Goal: Task Accomplishment & Management: Manage account settings

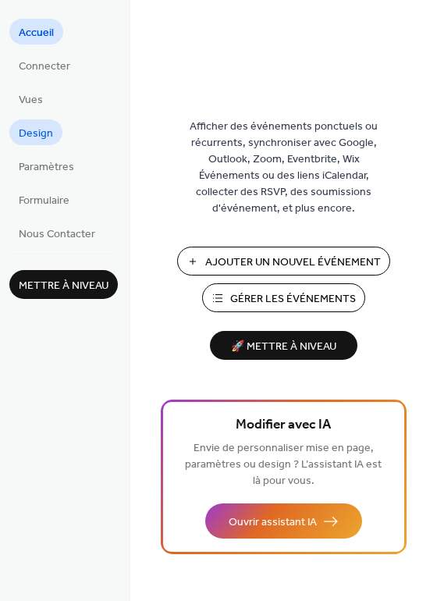
click at [36, 131] on span "Design" at bounding box center [36, 134] width 34 height 16
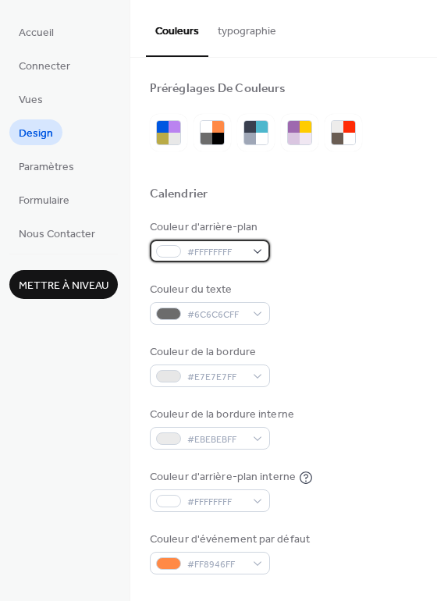
click at [256, 252] on div "#FFFFFFFF" at bounding box center [210, 251] width 120 height 23
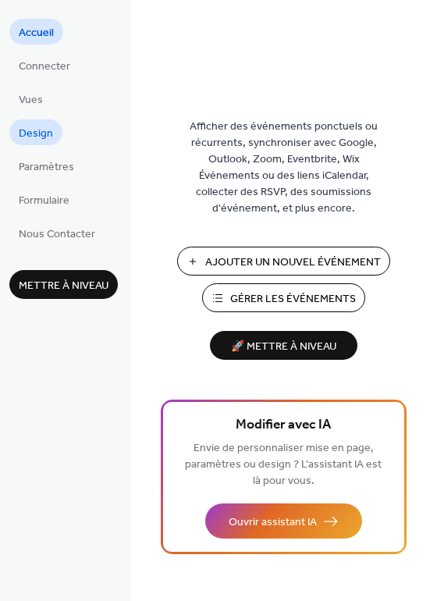
click at [33, 133] on span "Design" at bounding box center [36, 134] width 34 height 16
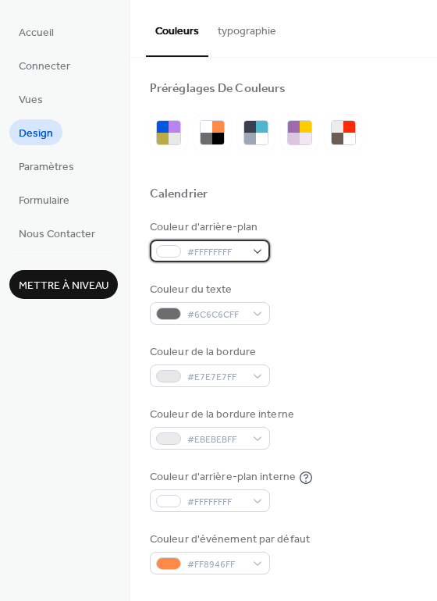
click at [259, 255] on div "#FFFFFFFF" at bounding box center [210, 251] width 120 height 23
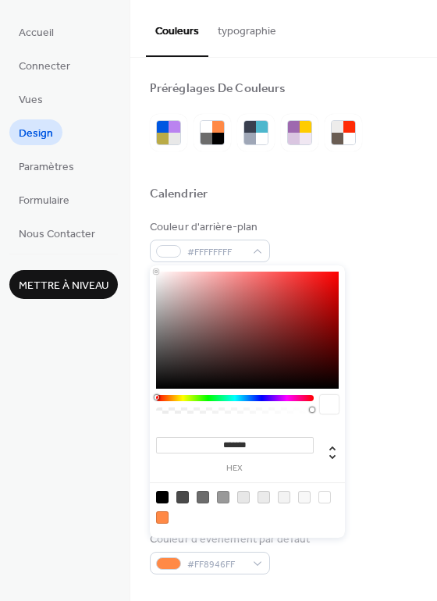
drag, startPoint x: 255, startPoint y: 444, endPoint x: 222, endPoint y: 445, distance: 32.8
click at [222, 445] on input "*******" at bounding box center [235, 445] width 158 height 16
paste input
click at [324, 498] on div at bounding box center [325, 497] width 12 height 12
type input "*******"
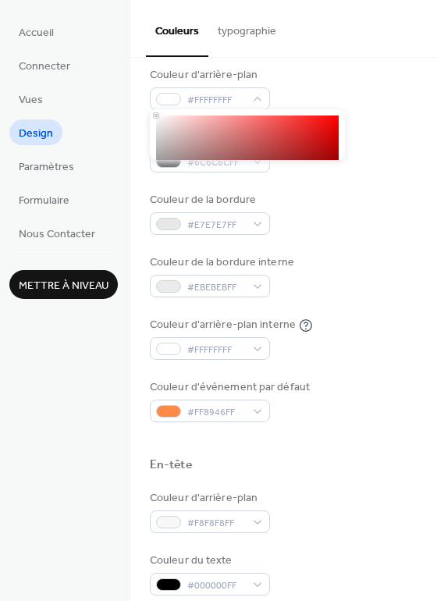
scroll to position [156, 0]
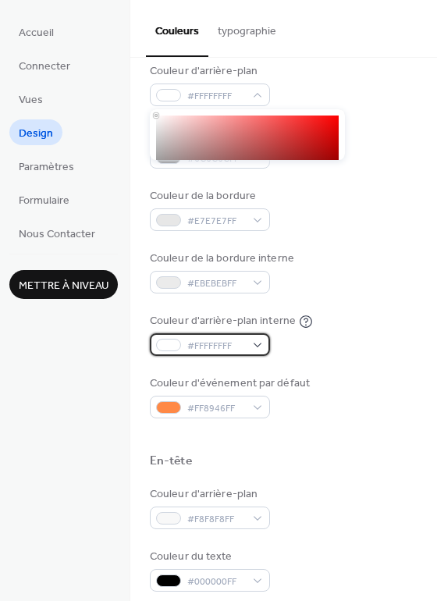
click at [257, 344] on div "#FFFFFFFF" at bounding box center [210, 345] width 120 height 23
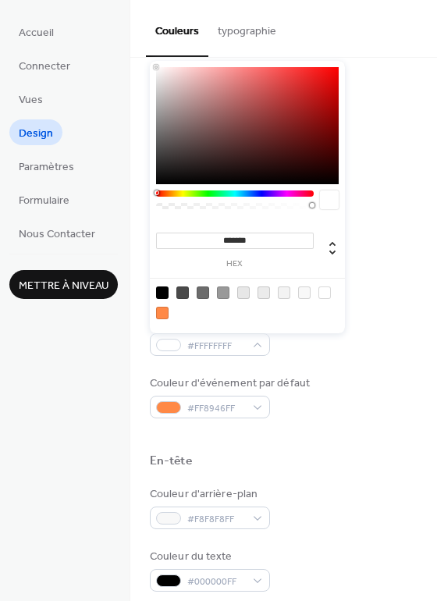
drag, startPoint x: 221, startPoint y: 239, endPoint x: 286, endPoint y: 240, distance: 64.8
click at [286, 240] on input "*******" at bounding box center [235, 241] width 158 height 16
paste input
type input "*******"
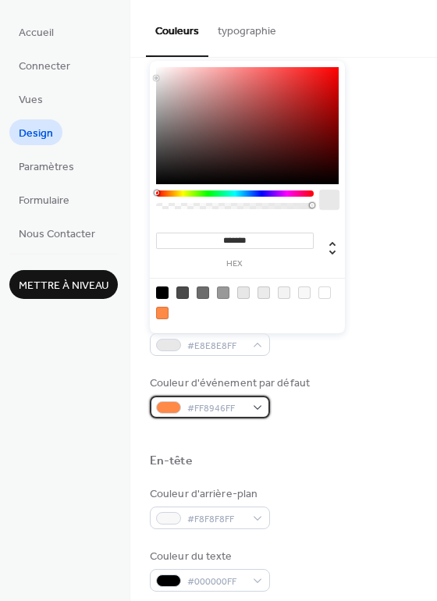
click at [257, 409] on div "#FF8946FF" at bounding box center [210, 407] width 120 height 23
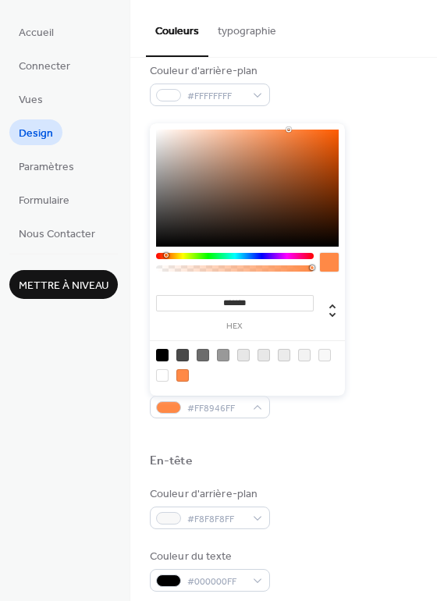
click at [391, 305] on div "Couleur d'arrière-plan #FFFFFFFF Couleur du texte #6C6C6CFF Couleur de la bordu…" at bounding box center [284, 240] width 268 height 355
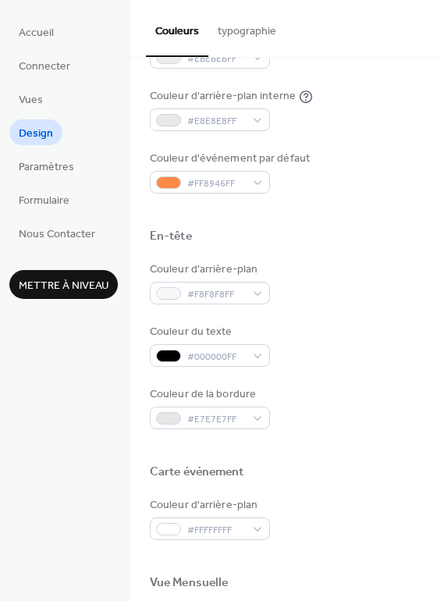
scroll to position [391, 0]
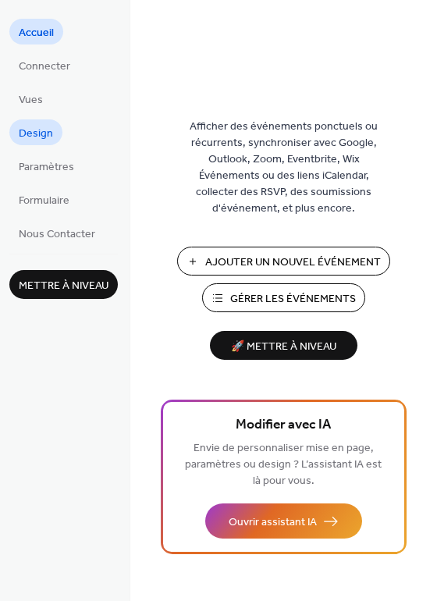
click at [44, 137] on span "Design" at bounding box center [36, 134] width 34 height 16
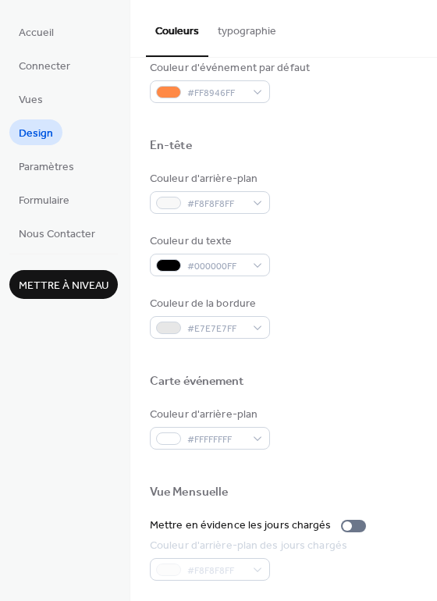
scroll to position [469, 0]
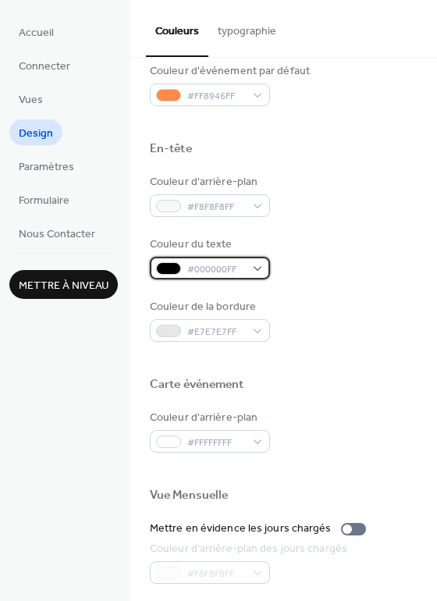
click at [262, 271] on div "#000000FF" at bounding box center [210, 268] width 120 height 23
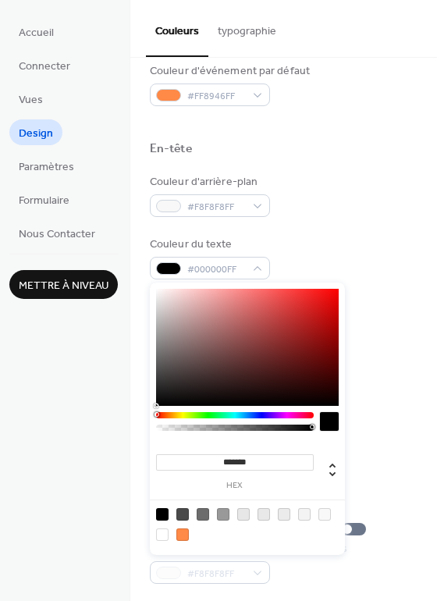
drag, startPoint x: 223, startPoint y: 463, endPoint x: 275, endPoint y: 459, distance: 52.5
click at [275, 459] on input "*******" at bounding box center [235, 463] width 158 height 16
paste input
type input "*******"
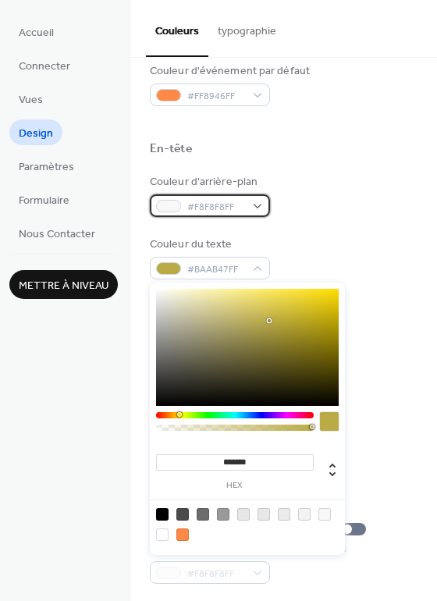
click at [256, 202] on div "#F8F8F8FF" at bounding box center [210, 205] width 120 height 23
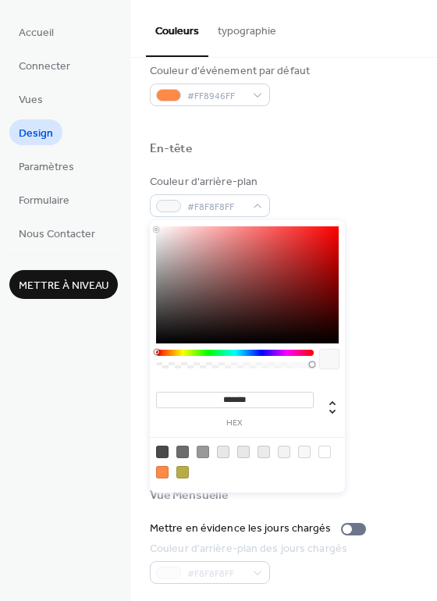
click at [160, 453] on div at bounding box center [162, 452] width 12 height 12
type input "*******"
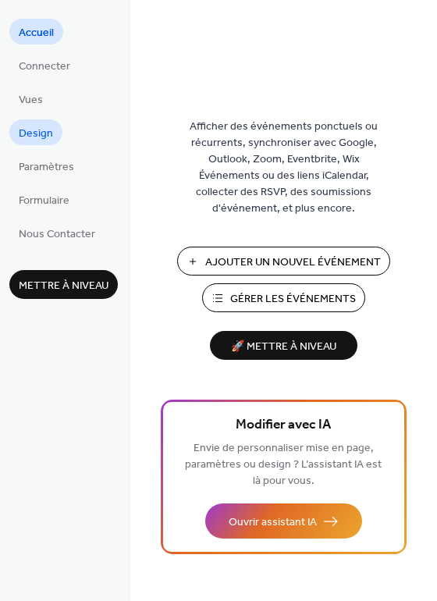
click at [46, 137] on span "Design" at bounding box center [36, 134] width 34 height 16
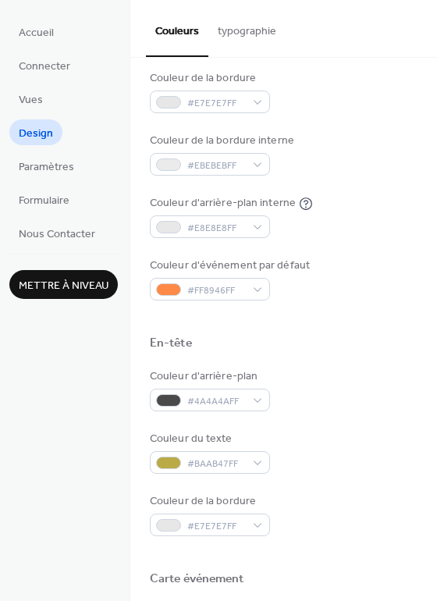
scroll to position [312, 0]
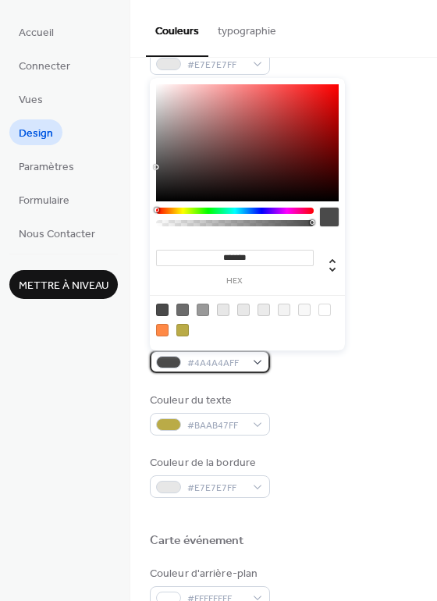
click at [259, 358] on div "#4A4A4AFF" at bounding box center [210, 362] width 120 height 23
drag, startPoint x: 223, startPoint y: 259, endPoint x: 280, endPoint y: 255, distance: 57.9
click at [280, 255] on input "*******" at bounding box center [235, 258] width 158 height 16
paste input
type input "*******"
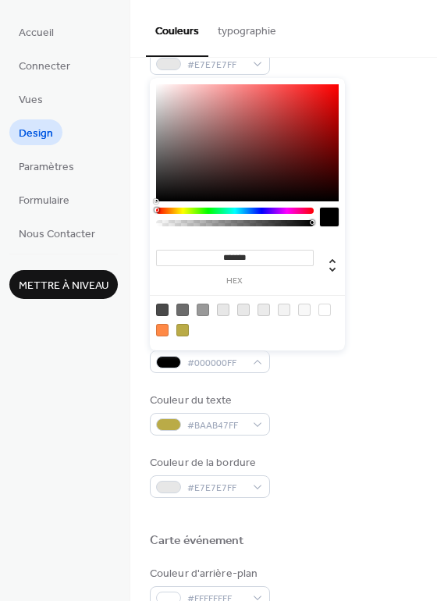
click at [341, 426] on div "Couleur du texte #BAAB47FF" at bounding box center [284, 414] width 268 height 43
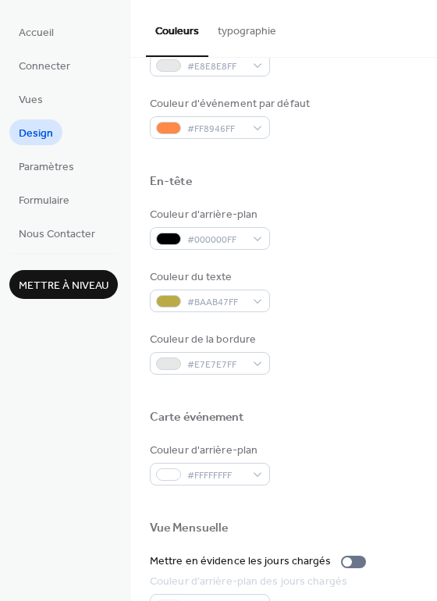
scroll to position [469, 0]
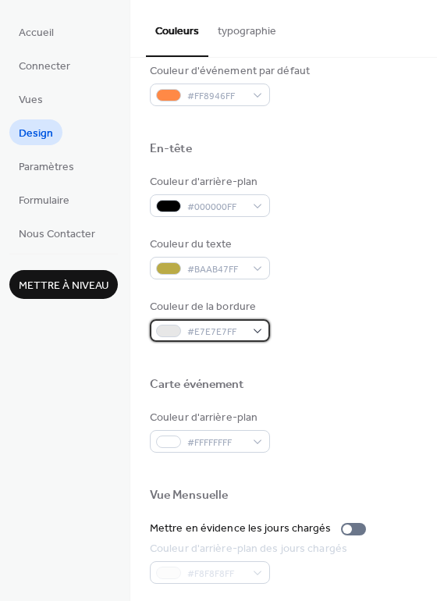
click at [256, 328] on div "#E7E7E7FF" at bounding box center [210, 330] width 120 height 23
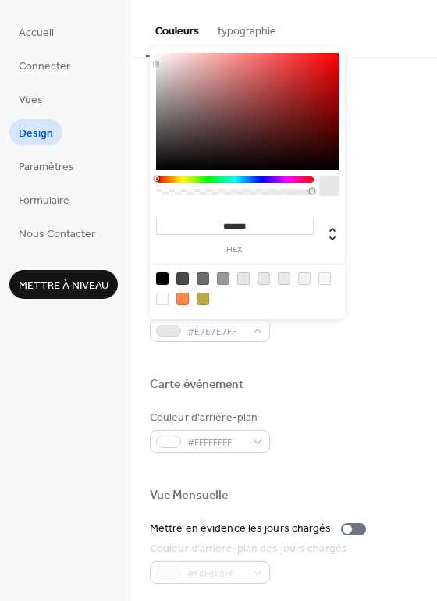
click at [202, 302] on div at bounding box center [203, 299] width 12 height 12
type input "*******"
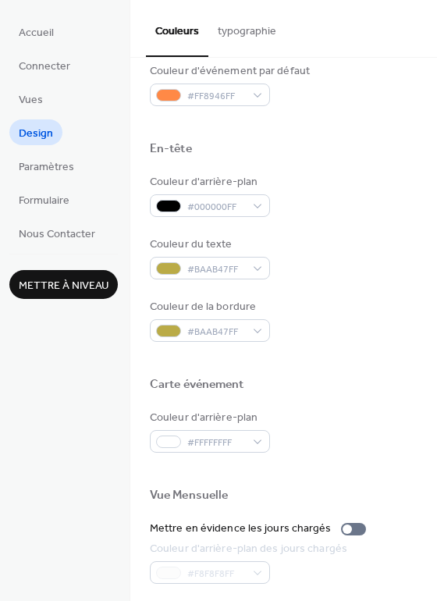
click at [302, 346] on div at bounding box center [284, 359] width 268 height 35
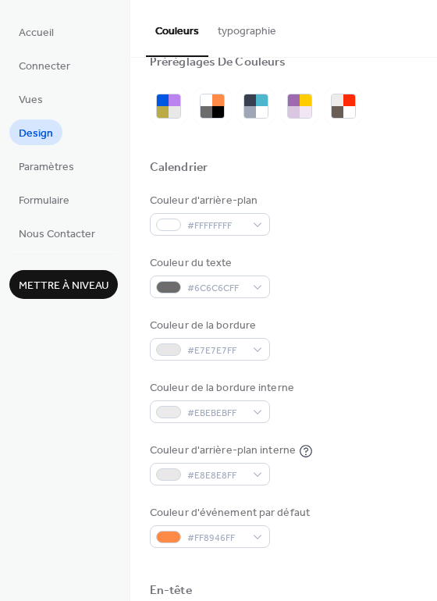
scroll to position [0, 0]
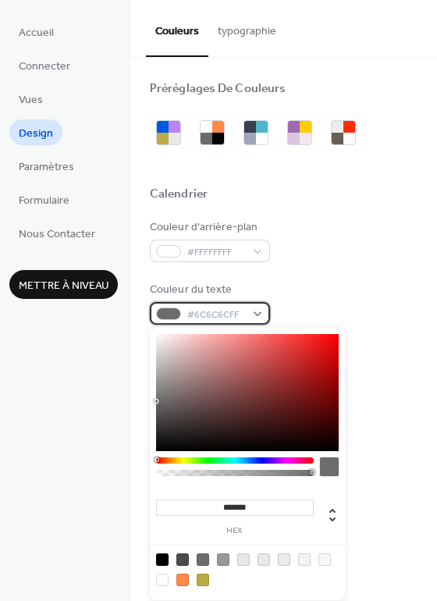
click at [255, 314] on div "#6C6C6CFF" at bounding box center [210, 313] width 120 height 23
click at [184, 461] on div at bounding box center [235, 461] width 158 height 6
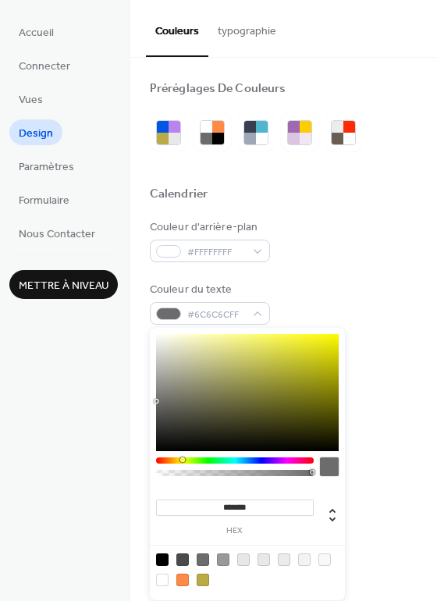
click at [182, 460] on div at bounding box center [235, 461] width 158 height 6
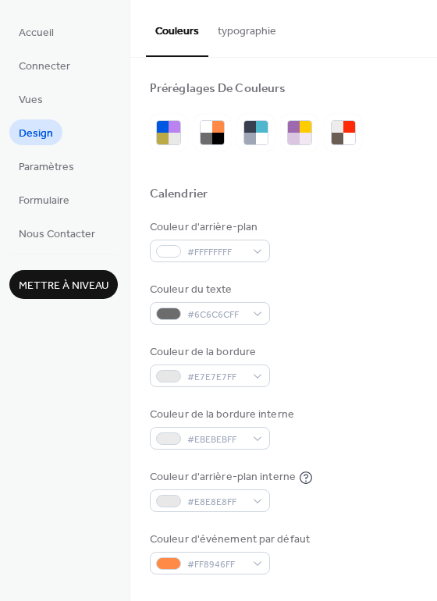
click at [391, 332] on div "Couleur d'arrière-plan #FFFFFFFF Couleur du texte #6C6C6CFF Couleur de la bordu…" at bounding box center [284, 396] width 268 height 355
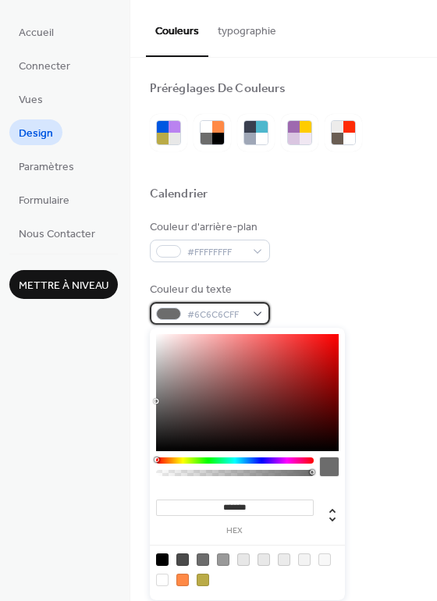
click at [246, 316] on div "#6C6C6CFF" at bounding box center [210, 313] width 120 height 23
click at [183, 459] on div at bounding box center [235, 461] width 158 height 6
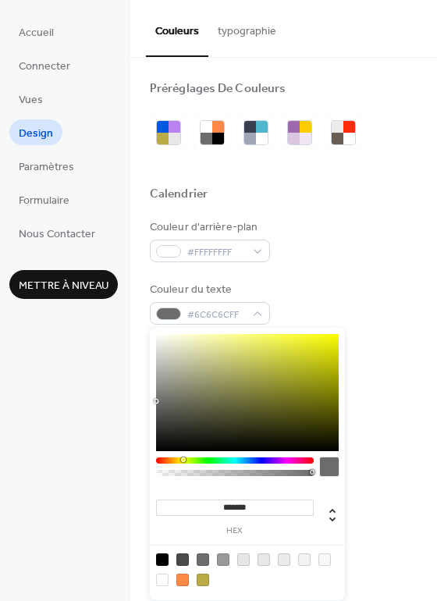
click at [328, 469] on div at bounding box center [329, 467] width 19 height 19
type input "***"
drag, startPoint x: 310, startPoint y: 472, endPoint x: 194, endPoint y: 478, distance: 116.6
click at [194, 478] on div at bounding box center [235, 471] width 158 height 27
drag, startPoint x: 196, startPoint y: 475, endPoint x: 316, endPoint y: 474, distance: 119.5
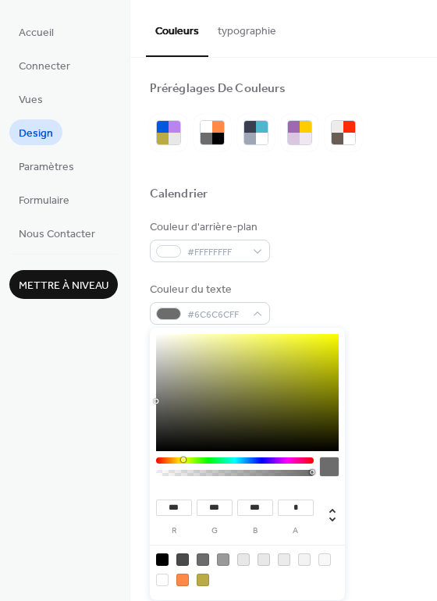
click at [312, 474] on div at bounding box center [235, 473] width 153 height 6
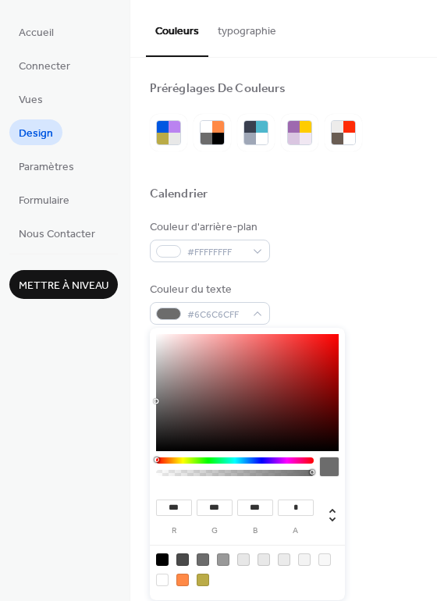
drag, startPoint x: 184, startPoint y: 461, endPoint x: 149, endPoint y: 462, distance: 34.4
click at [150, 462] on div "*** r *** g *** b * a" at bounding box center [247, 464] width 195 height 273
type input "*"
click at [312, 473] on div at bounding box center [235, 473] width 153 height 6
click at [183, 315] on div "#6C6C6CFF" at bounding box center [210, 313] width 120 height 23
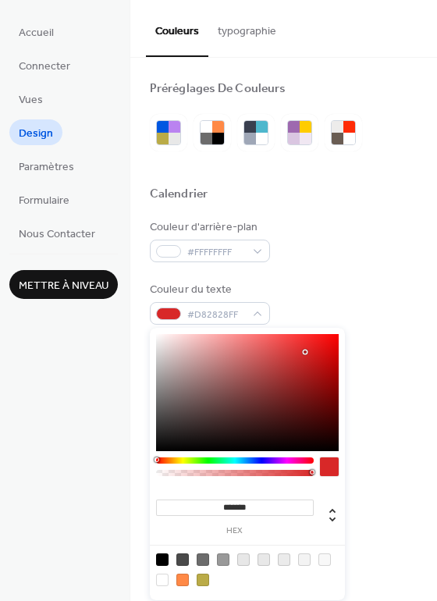
click at [305, 352] on div at bounding box center [247, 392] width 183 height 117
type input "***"
type input "*"
click at [317, 473] on div at bounding box center [247, 471] width 183 height 27
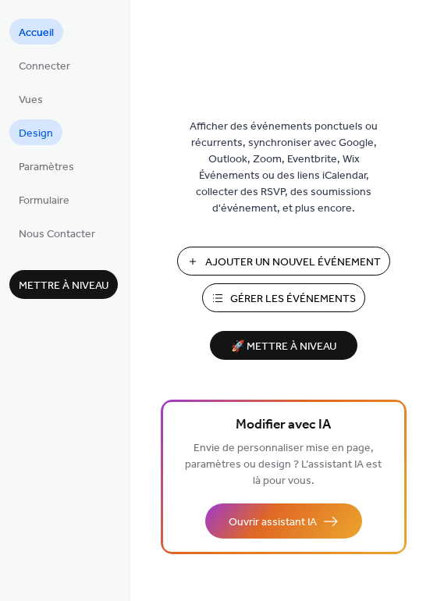
click at [36, 132] on span "Design" at bounding box center [36, 134] width 34 height 16
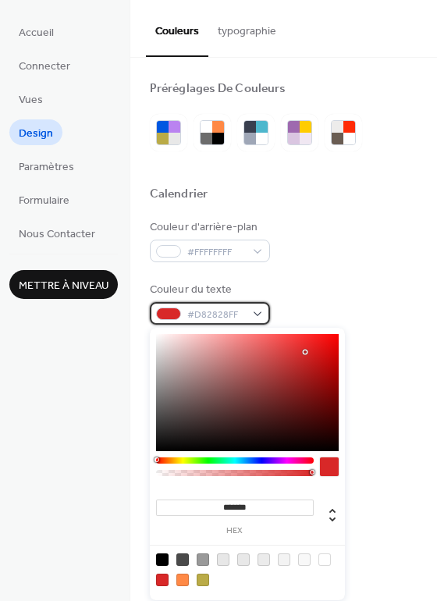
click at [256, 311] on div "#D82828FF" at bounding box center [210, 313] width 120 height 23
click at [200, 583] on div at bounding box center [203, 580] width 12 height 12
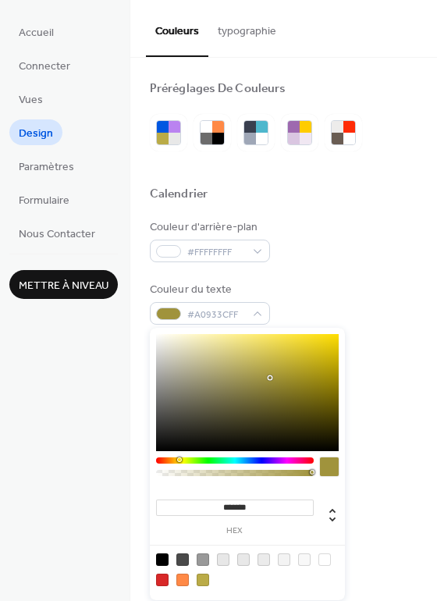
drag, startPoint x: 268, startPoint y: 369, endPoint x: 270, endPoint y: 378, distance: 9.7
click at [270, 378] on div at bounding box center [270, 377] width 3 height 3
click at [264, 377] on div at bounding box center [263, 377] width 3 height 3
type input "*******"
click at [262, 377] on div at bounding box center [261, 377] width 3 height 3
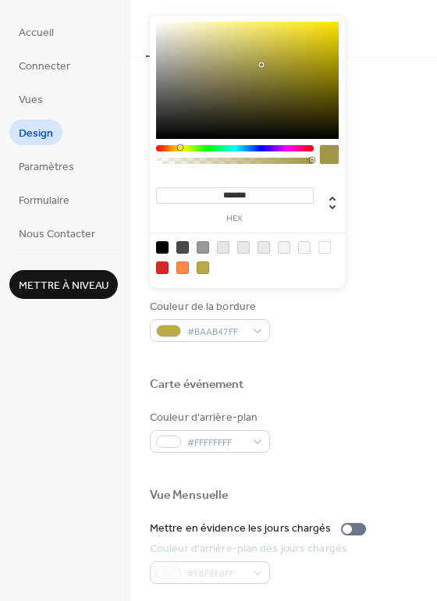
click at [393, 346] on div at bounding box center [284, 359] width 268 height 35
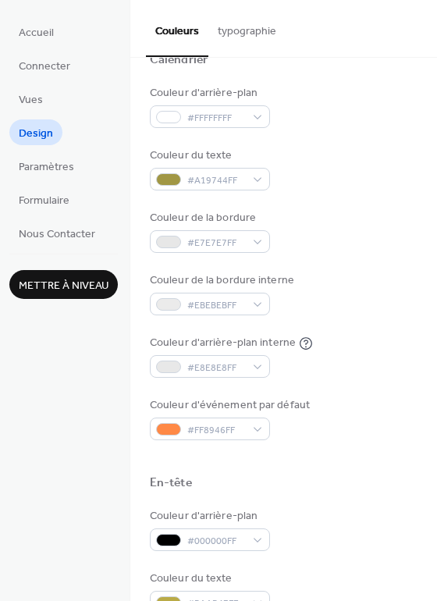
scroll to position [122, 0]
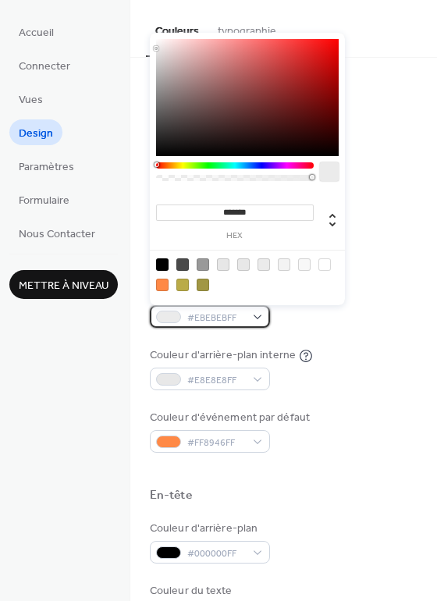
click at [260, 316] on div "#EBEBEBFF" at bounding box center [210, 316] width 120 height 23
click at [160, 265] on div at bounding box center [162, 265] width 12 height 12
type input "*******"
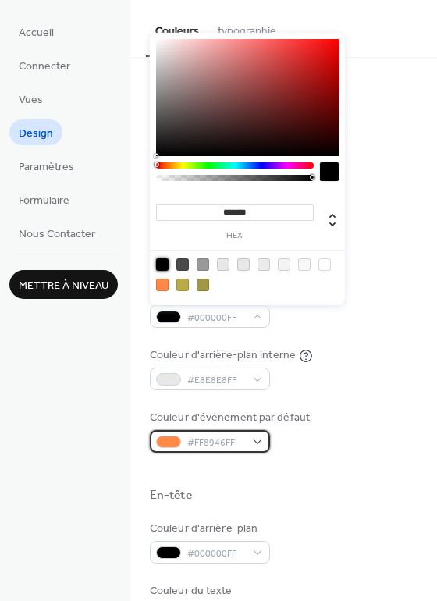
click at [258, 443] on div "#FF8946FF" at bounding box center [210, 441] width 120 height 23
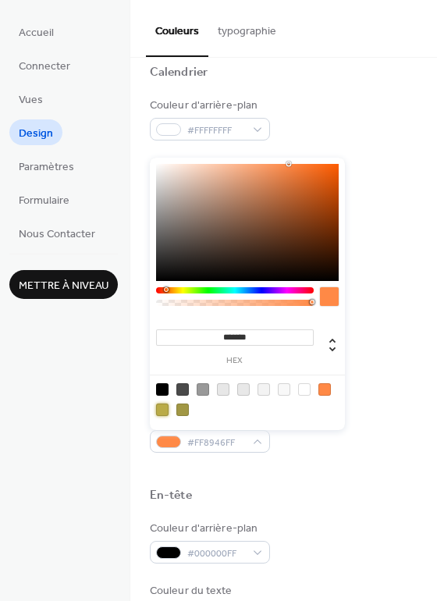
click at [162, 412] on div at bounding box center [162, 410] width 12 height 12
type input "*******"
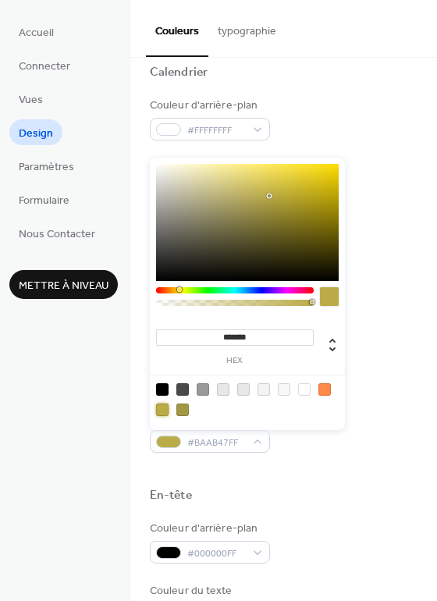
click at [384, 363] on div "Couleur d'arrière-plan interne #E8E8E8FF" at bounding box center [284, 369] width 268 height 43
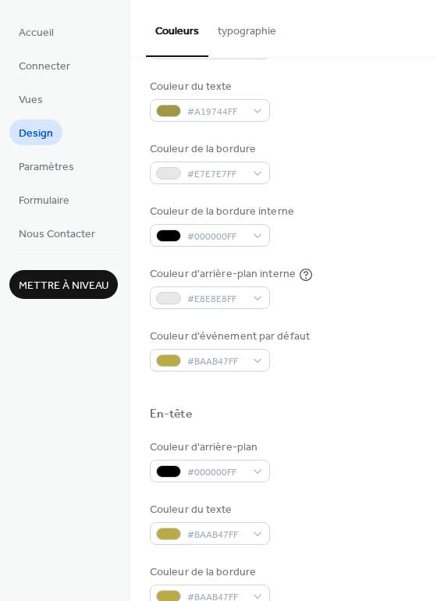
scroll to position [78, 0]
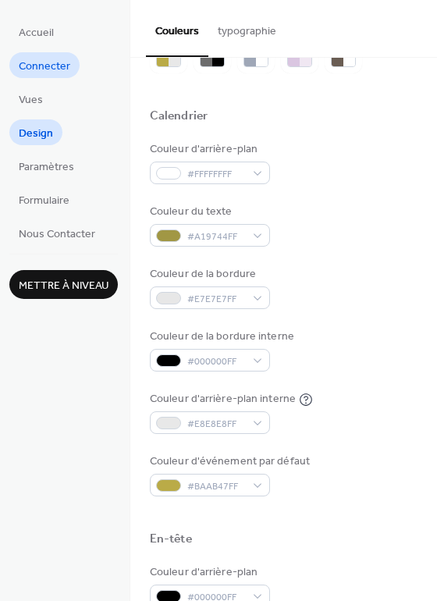
click at [39, 66] on span "Connecter" at bounding box center [45, 67] width 52 height 16
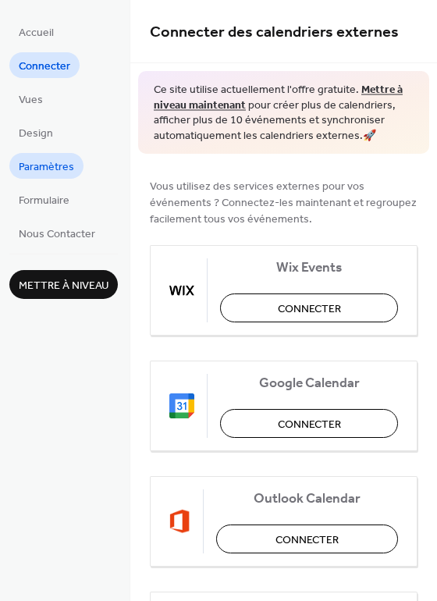
click at [37, 164] on span "Paramètres" at bounding box center [46, 167] width 55 height 16
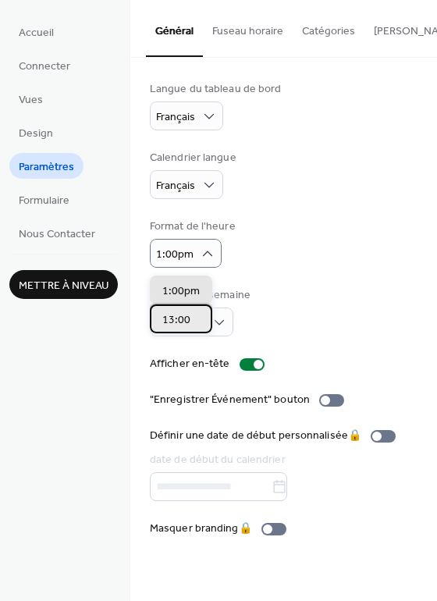
click at [184, 322] on span "13:00" at bounding box center [176, 320] width 28 height 16
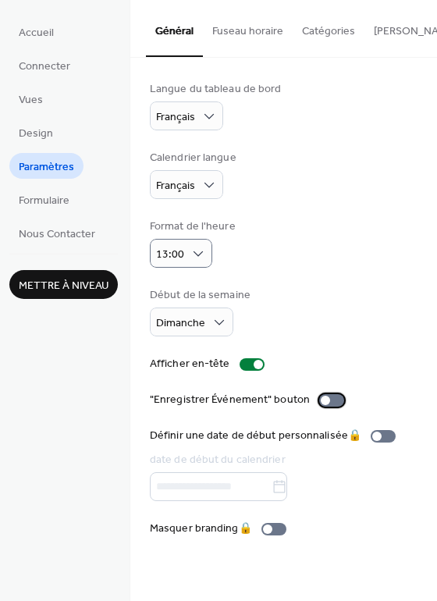
click at [326, 404] on div at bounding box center [331, 400] width 25 height 12
click at [242, 27] on button "Fuseau horaire" at bounding box center [248, 27] width 90 height 55
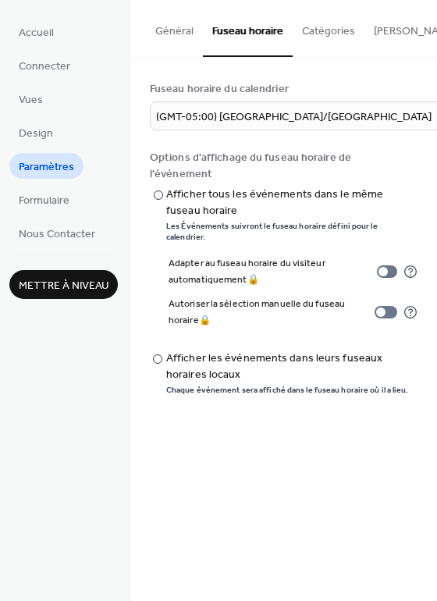
click at [323, 33] on button "Catégories" at bounding box center [329, 27] width 72 height 55
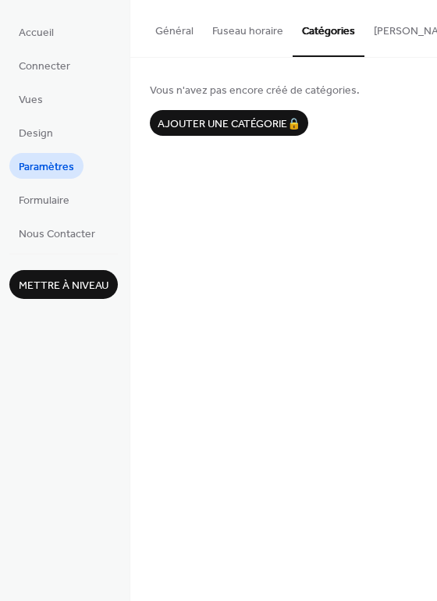
click at [382, 34] on button "[PERSON_NAME] S'abonner" at bounding box center [441, 27] width 153 height 55
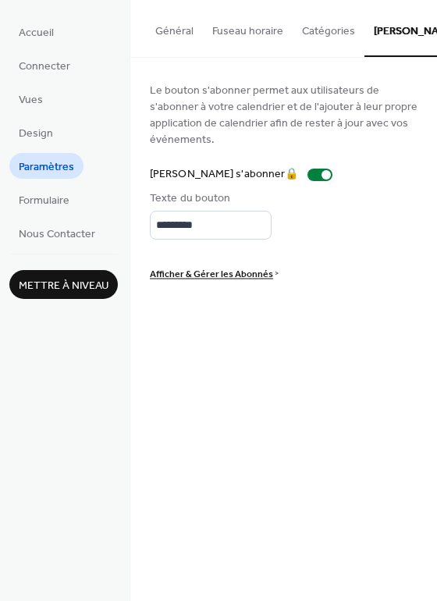
click at [175, 39] on button "Général" at bounding box center [174, 27] width 57 height 55
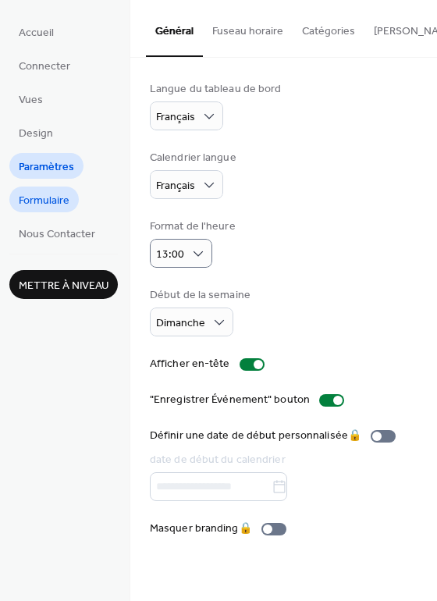
click at [41, 194] on span "Formulaire" at bounding box center [44, 201] width 51 height 16
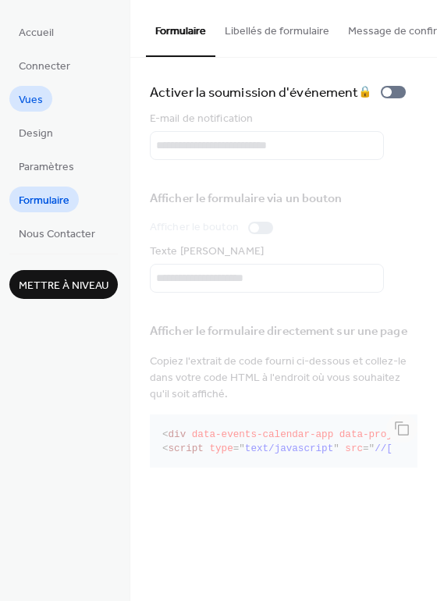
click at [27, 105] on span "Vues" at bounding box center [31, 100] width 24 height 16
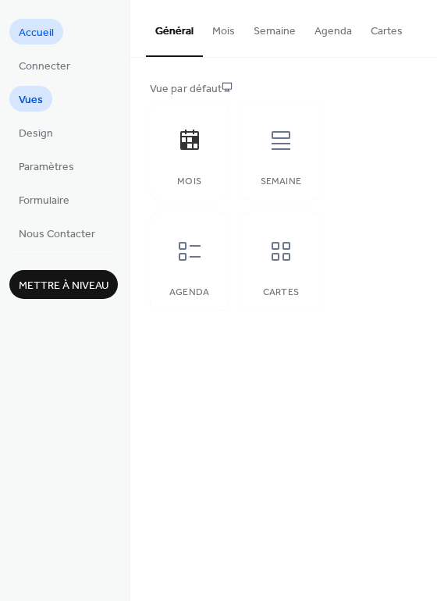
click at [35, 35] on span "Accueil" at bounding box center [36, 33] width 35 height 16
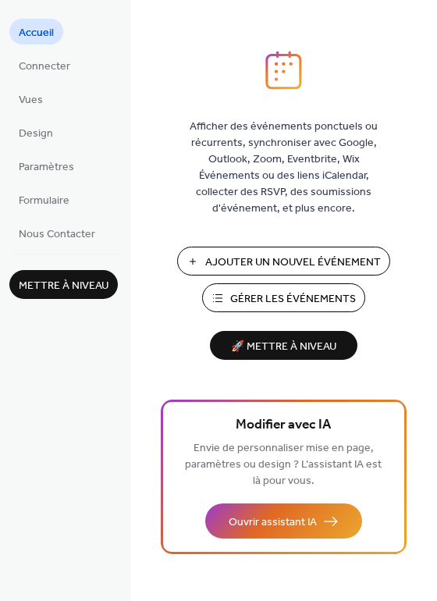
click at [287, 296] on span "Gérer les Événements" at bounding box center [293, 299] width 126 height 16
click at [67, 237] on span "Nous Contacter" at bounding box center [57, 235] width 77 height 16
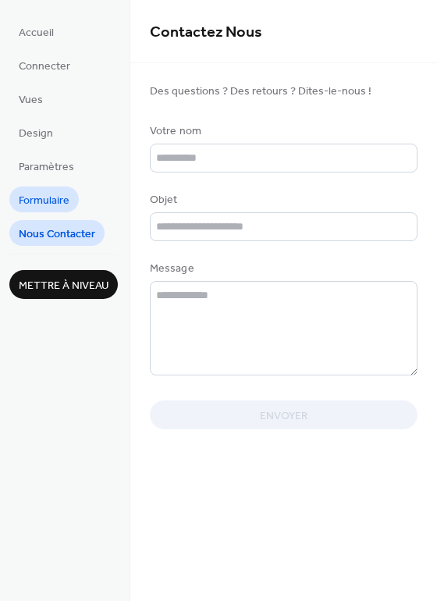
click at [37, 205] on span "Formulaire" at bounding box center [44, 201] width 51 height 16
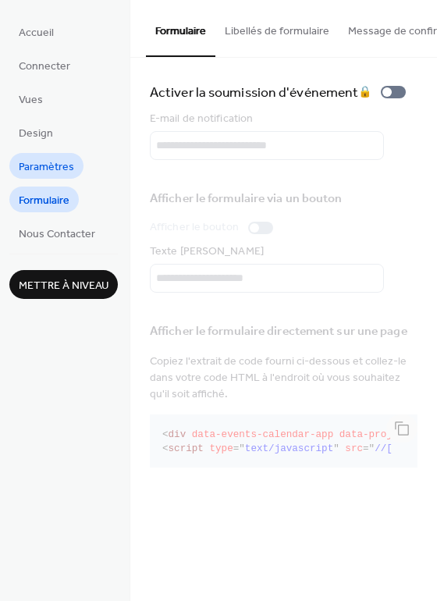
click at [49, 163] on span "Paramètres" at bounding box center [46, 167] width 55 height 16
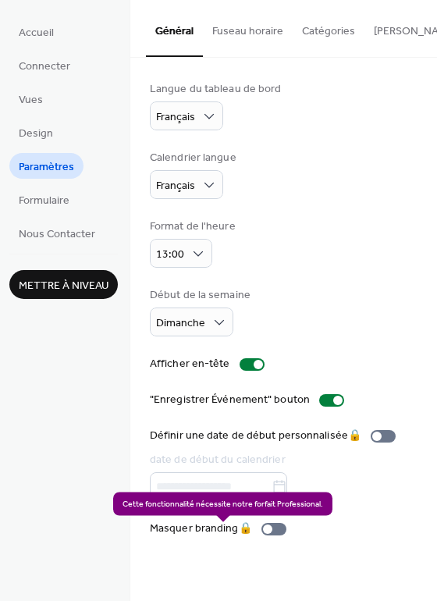
click at [244, 533] on div "Masquer branding 🔒" at bounding box center [221, 529] width 143 height 16
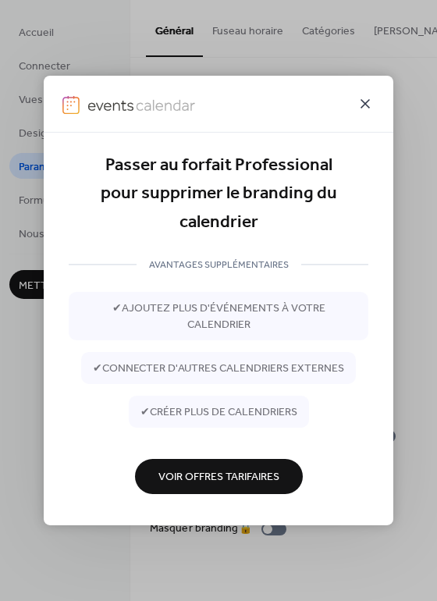
click at [367, 112] on icon at bounding box center [365, 104] width 19 height 19
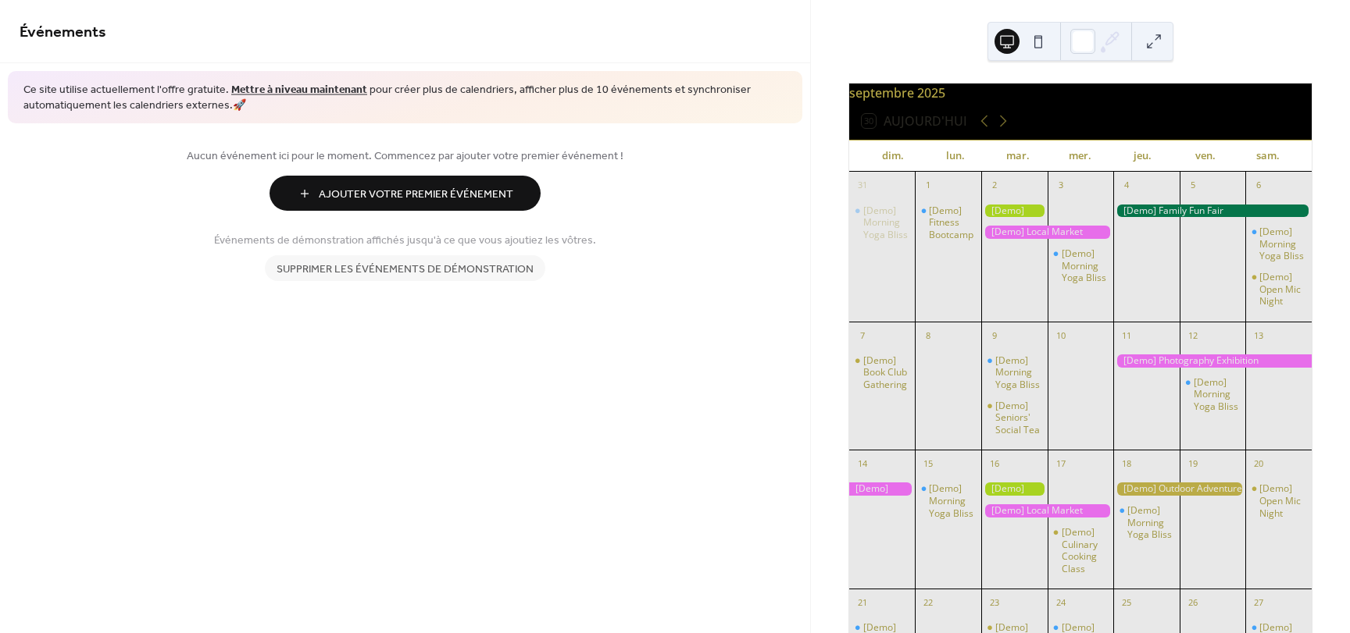
click at [393, 276] on span "Supprimer les événements de démonstration" at bounding box center [405, 270] width 257 height 16
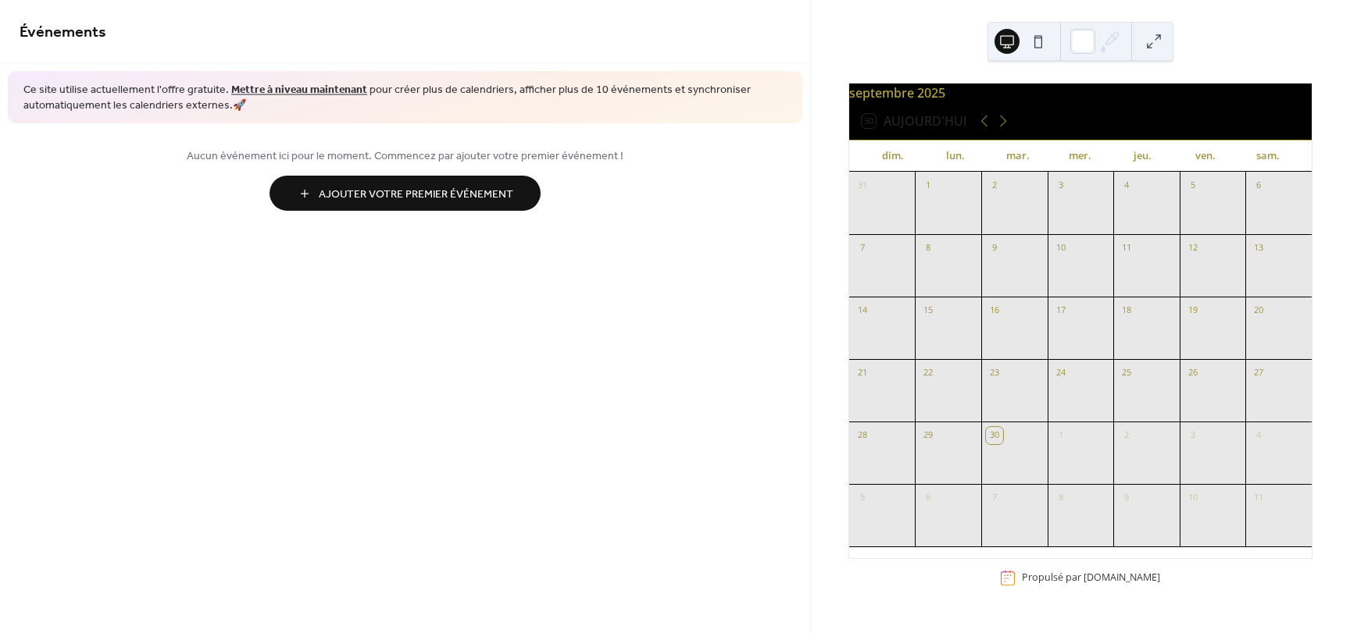
click at [1039, 46] on button at bounding box center [1038, 41] width 25 height 25
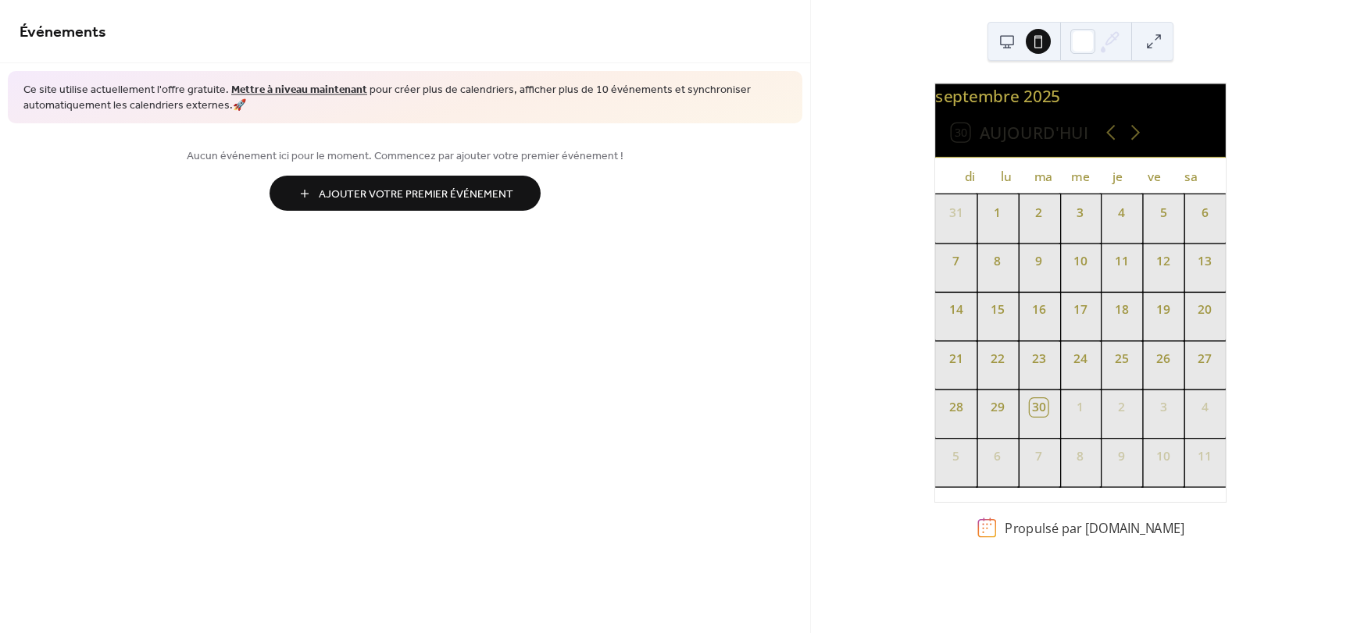
click at [1008, 44] on button at bounding box center [1006, 41] width 25 height 25
